Goal: Information Seeking & Learning: Learn about a topic

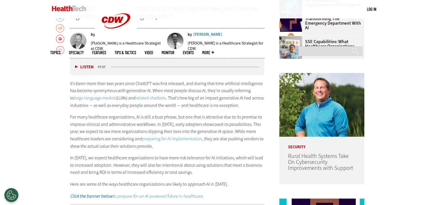
scroll to position [260, 0]
click at [76, 65] on button "Listen" at bounding box center [84, 67] width 18 height 4
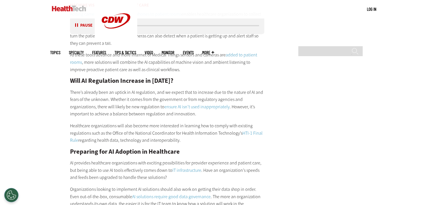
scroll to position [776, 0]
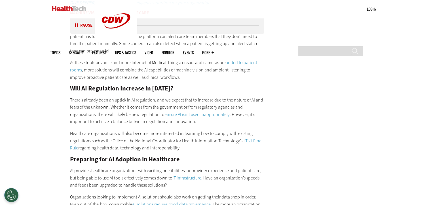
click at [77, 25] on button "Pause" at bounding box center [84, 26] width 18 height 4
click at [77, 25] on button "Listen" at bounding box center [84, 26] width 18 height 4
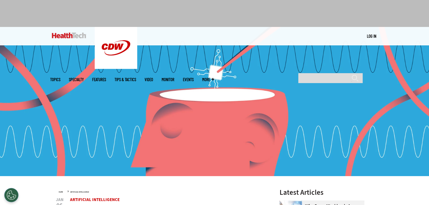
scroll to position [22, 0]
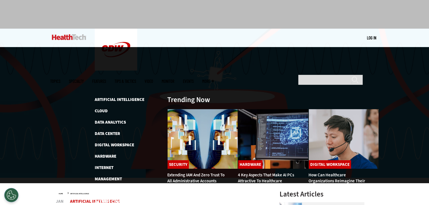
click at [98, 72] on ul "Topics Specialty Features Tips & Tactics Video MonITor Events More Search" at bounding box center [136, 81] width 172 height 18
click at [60, 79] on span "Topics" at bounding box center [55, 81] width 10 height 4
click at [106, 79] on link "Features" at bounding box center [99, 81] width 14 height 4
